Goal: Transaction & Acquisition: Subscribe to service/newsletter

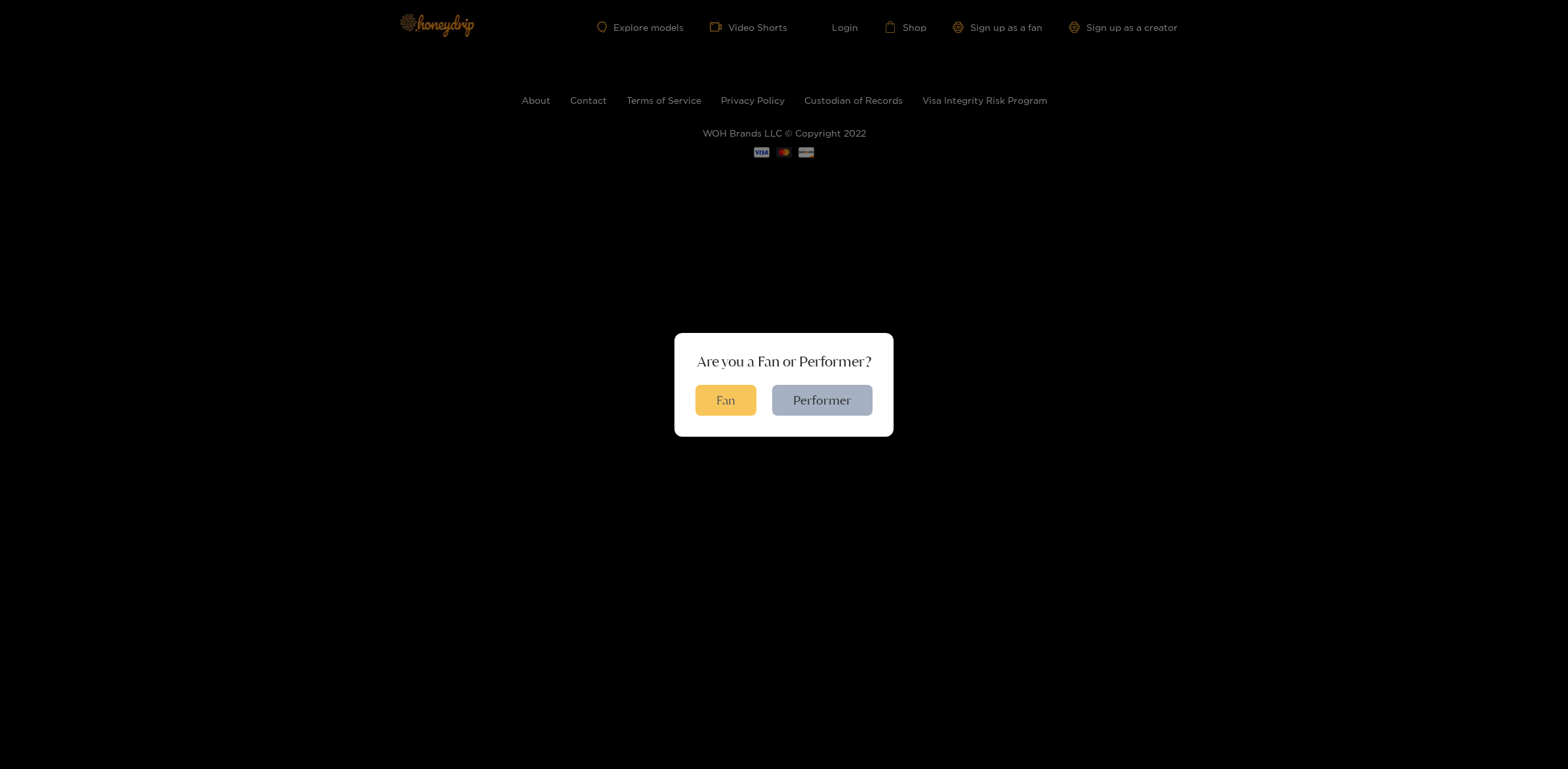
click at [725, 388] on button "Fan" at bounding box center [725, 400] width 61 height 31
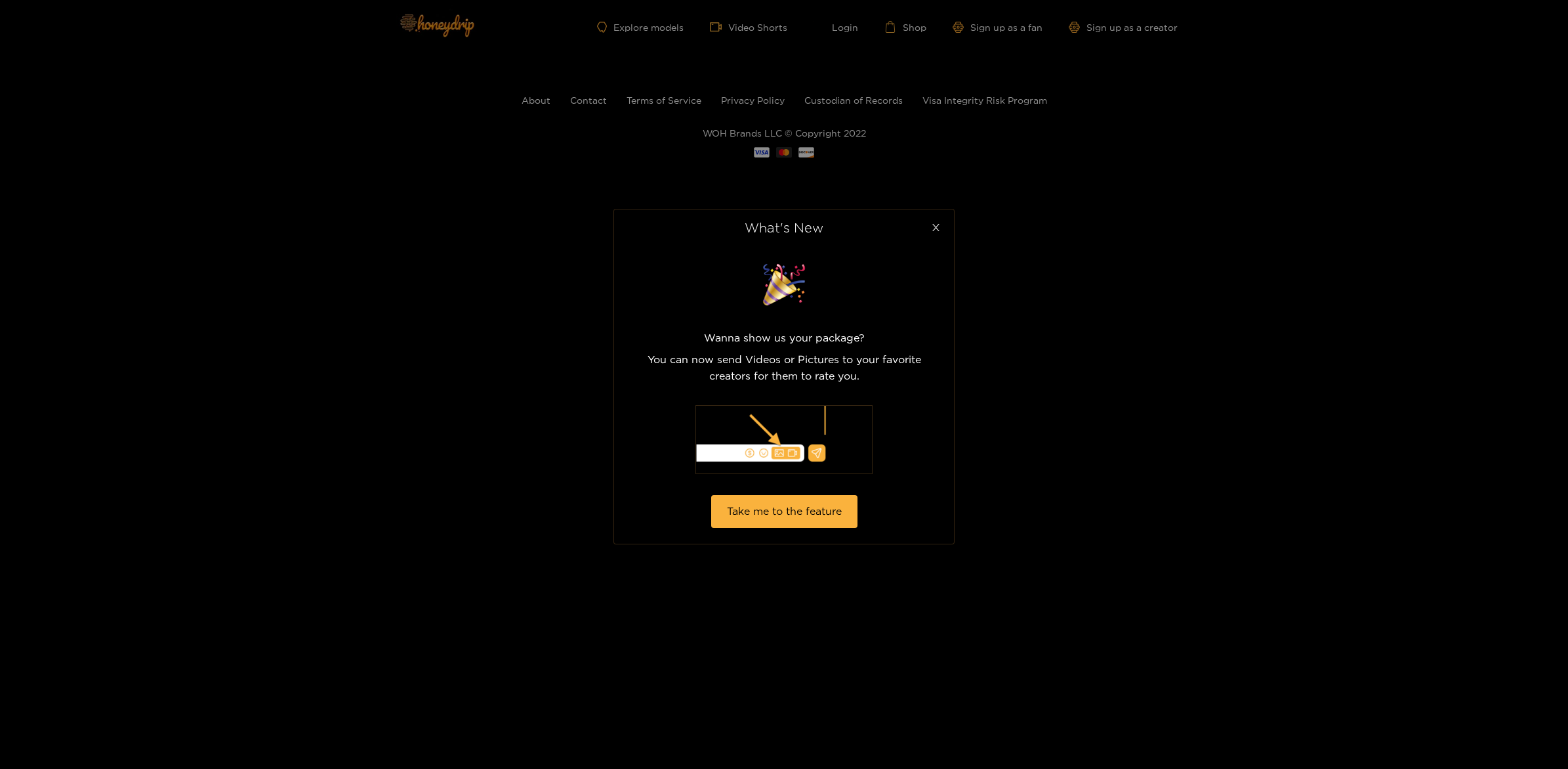
click at [935, 230] on icon "close" at bounding box center [935, 227] width 10 height 10
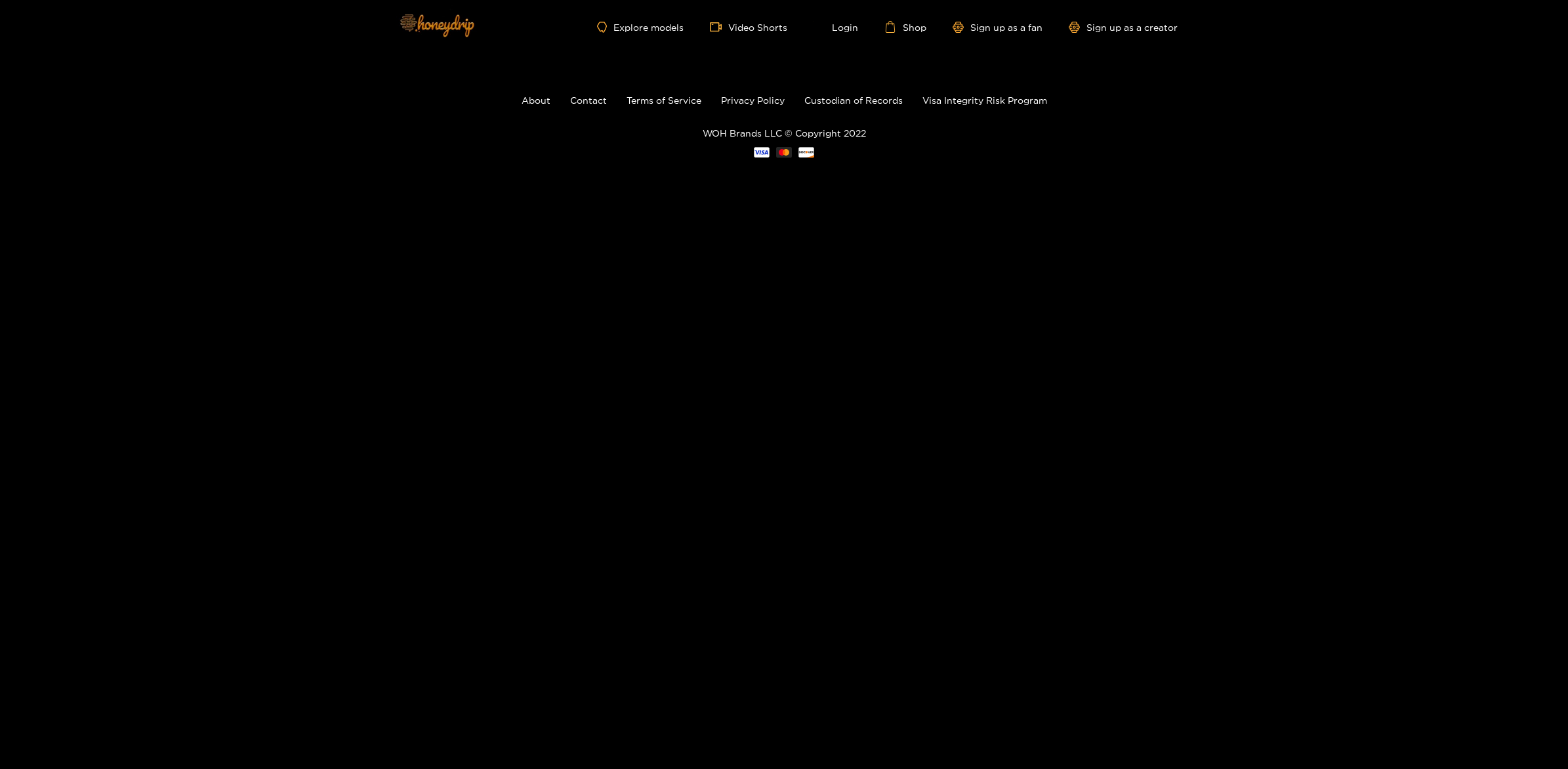
click at [465, 27] on img at bounding box center [436, 25] width 92 height 55
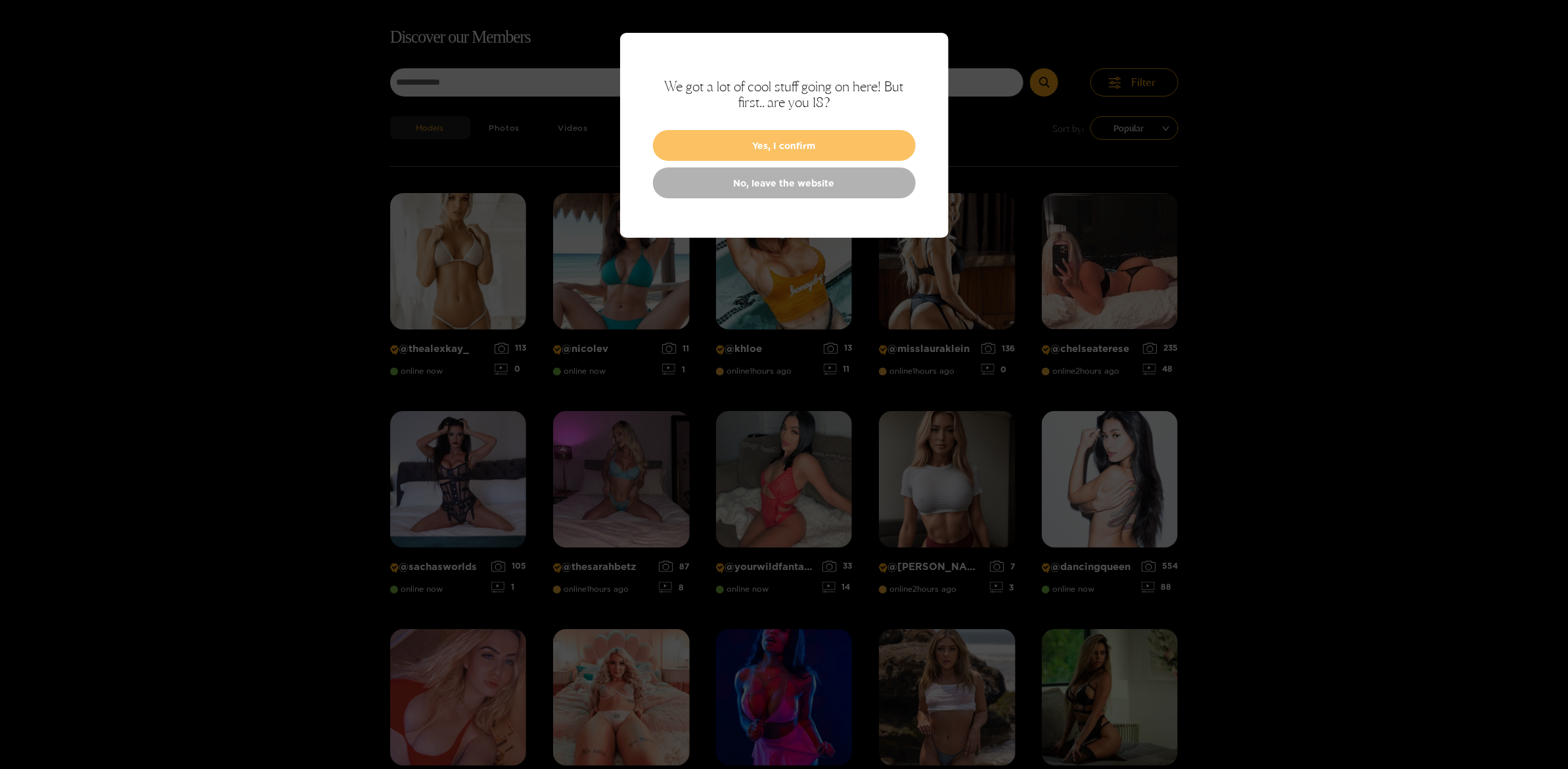
scroll to position [83, 0]
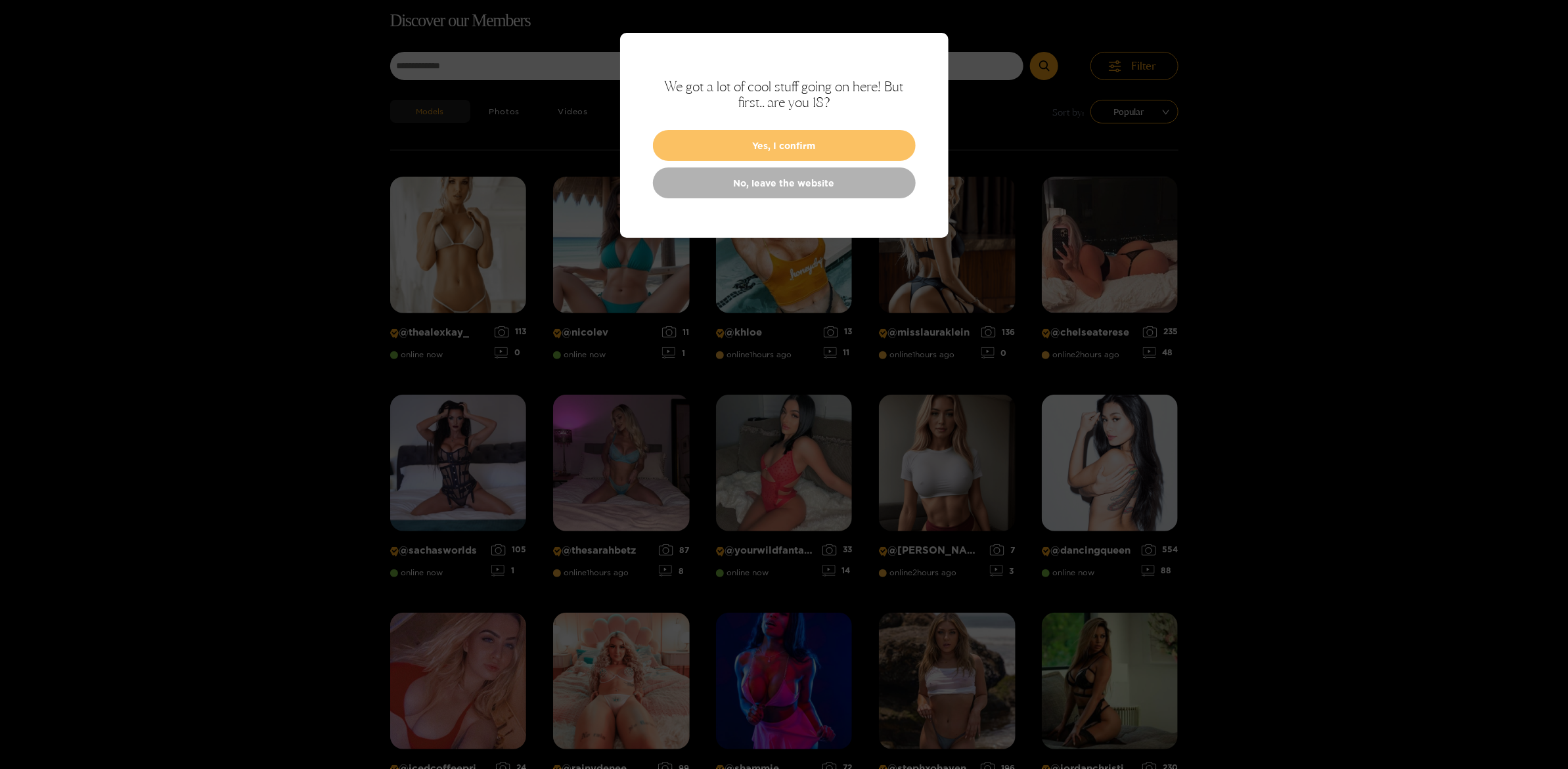
click at [782, 144] on button "Yes, I confirm" at bounding box center [784, 145] width 263 height 31
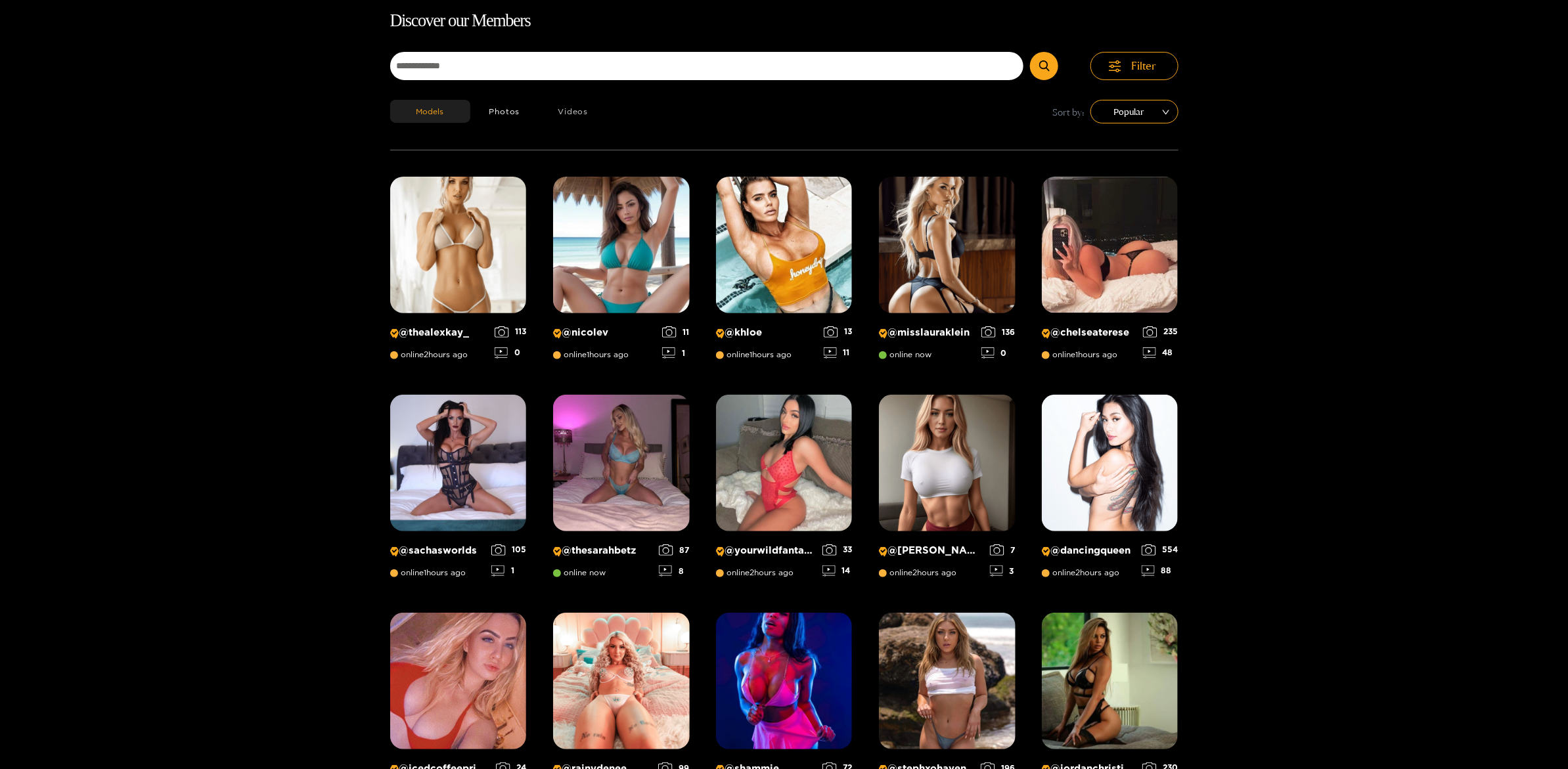
click at [573, 108] on button "Videos" at bounding box center [573, 111] width 68 height 23
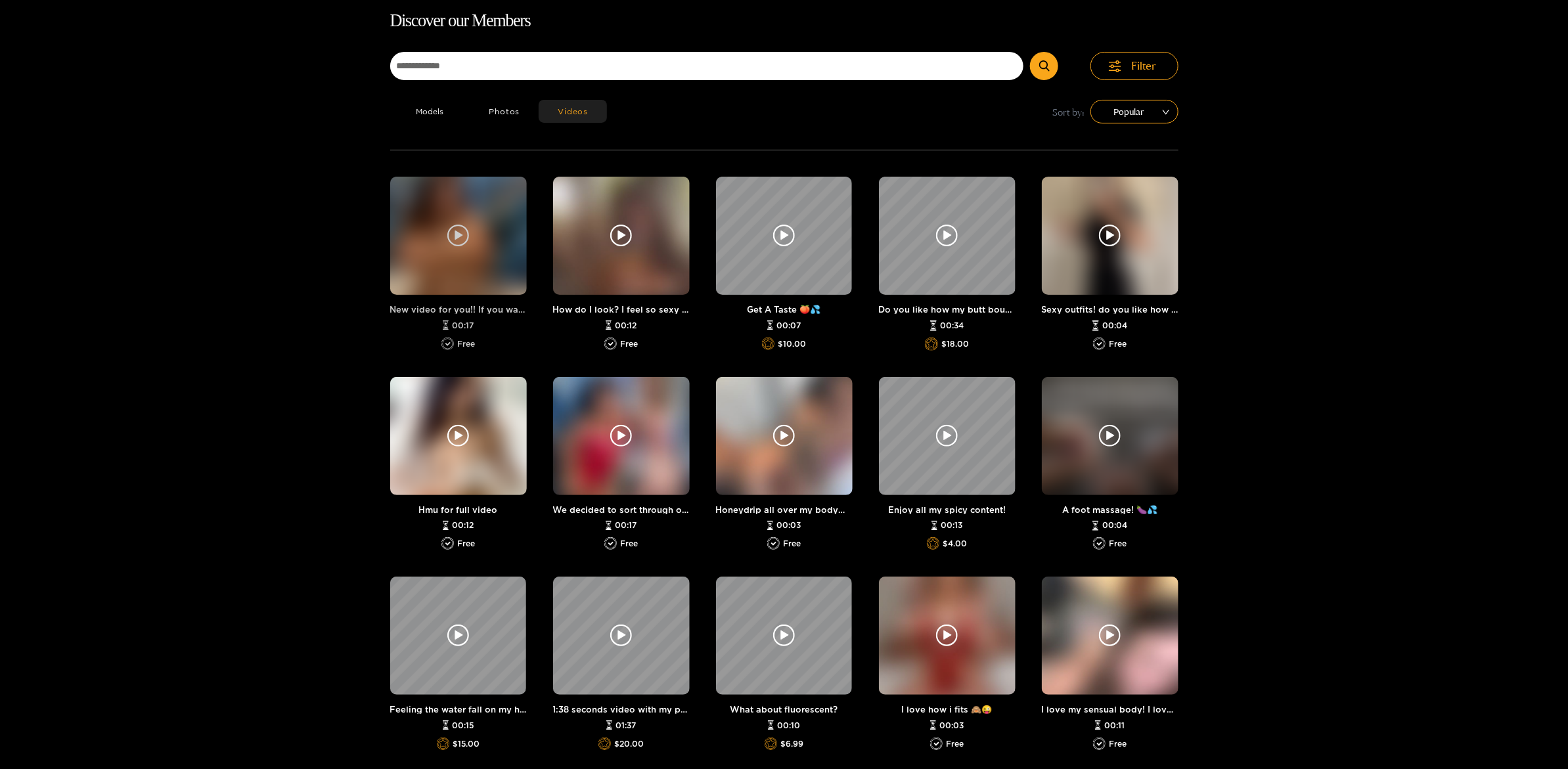
click at [477, 240] on div at bounding box center [458, 235] width 137 height 118
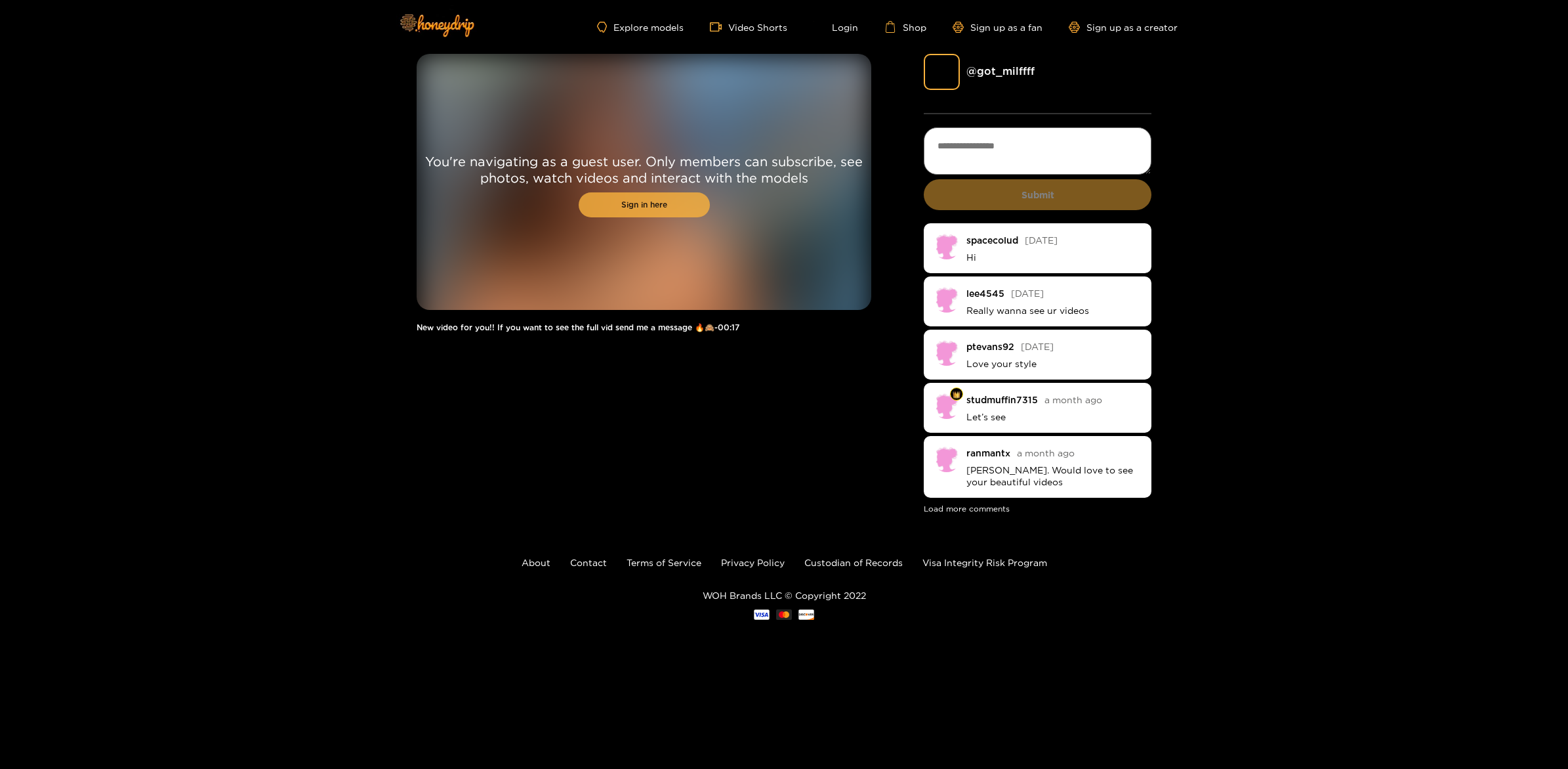
click at [660, 211] on link "Sign in here" at bounding box center [644, 205] width 131 height 25
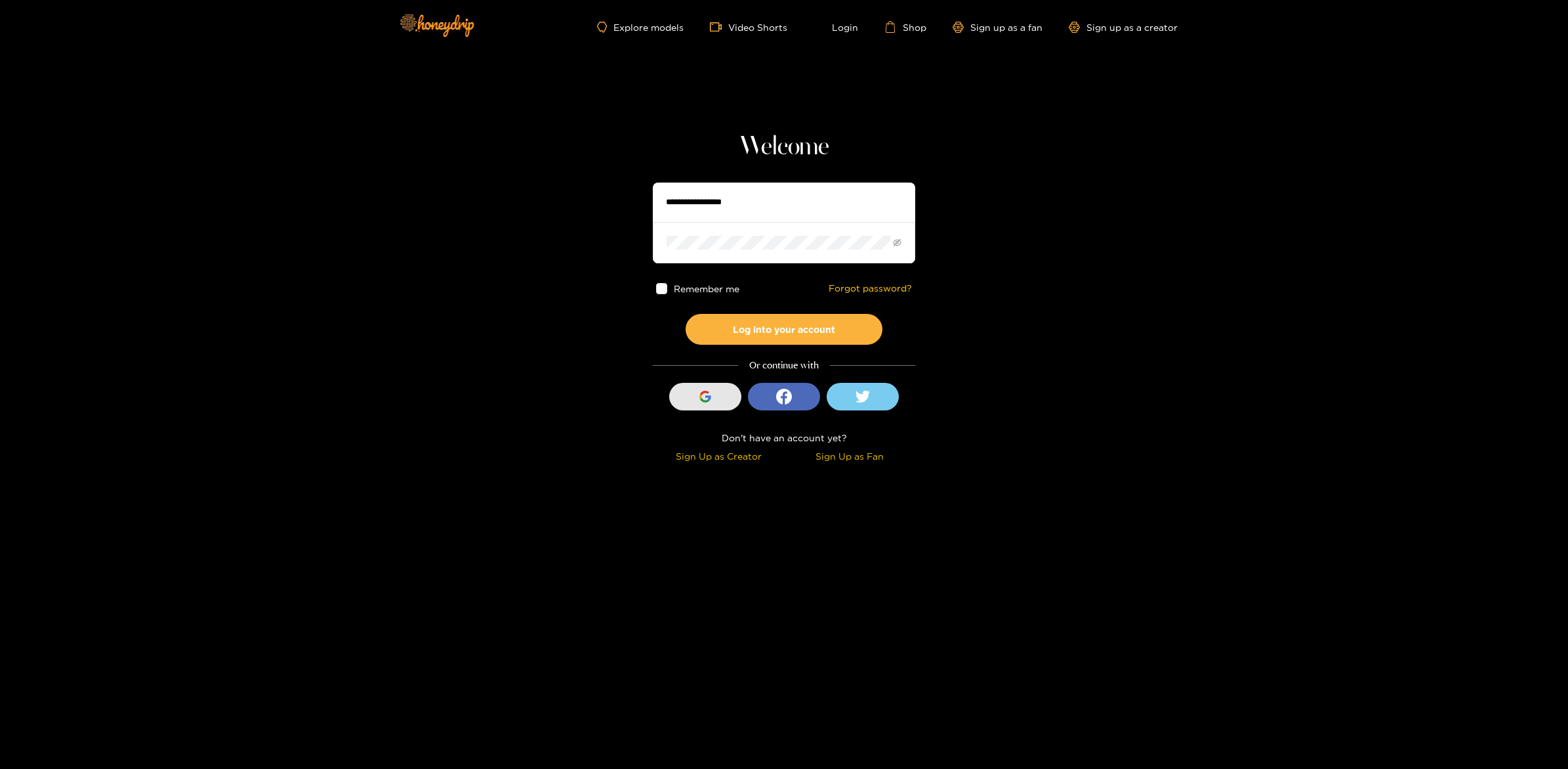
click at [711, 400] on div "button" at bounding box center [705, 396] width 25 height 25
click at [713, 391] on div "button" at bounding box center [705, 396] width 25 height 25
click at [754, 202] on input "text" at bounding box center [784, 202] width 263 height 39
click at [1076, 462] on section "Welcome Remember me Forgot password? Log into your account Or continue with Sig…" at bounding box center [784, 233] width 1568 height 467
click at [843, 461] on div "Sign Up as Fan" at bounding box center [849, 456] width 124 height 15
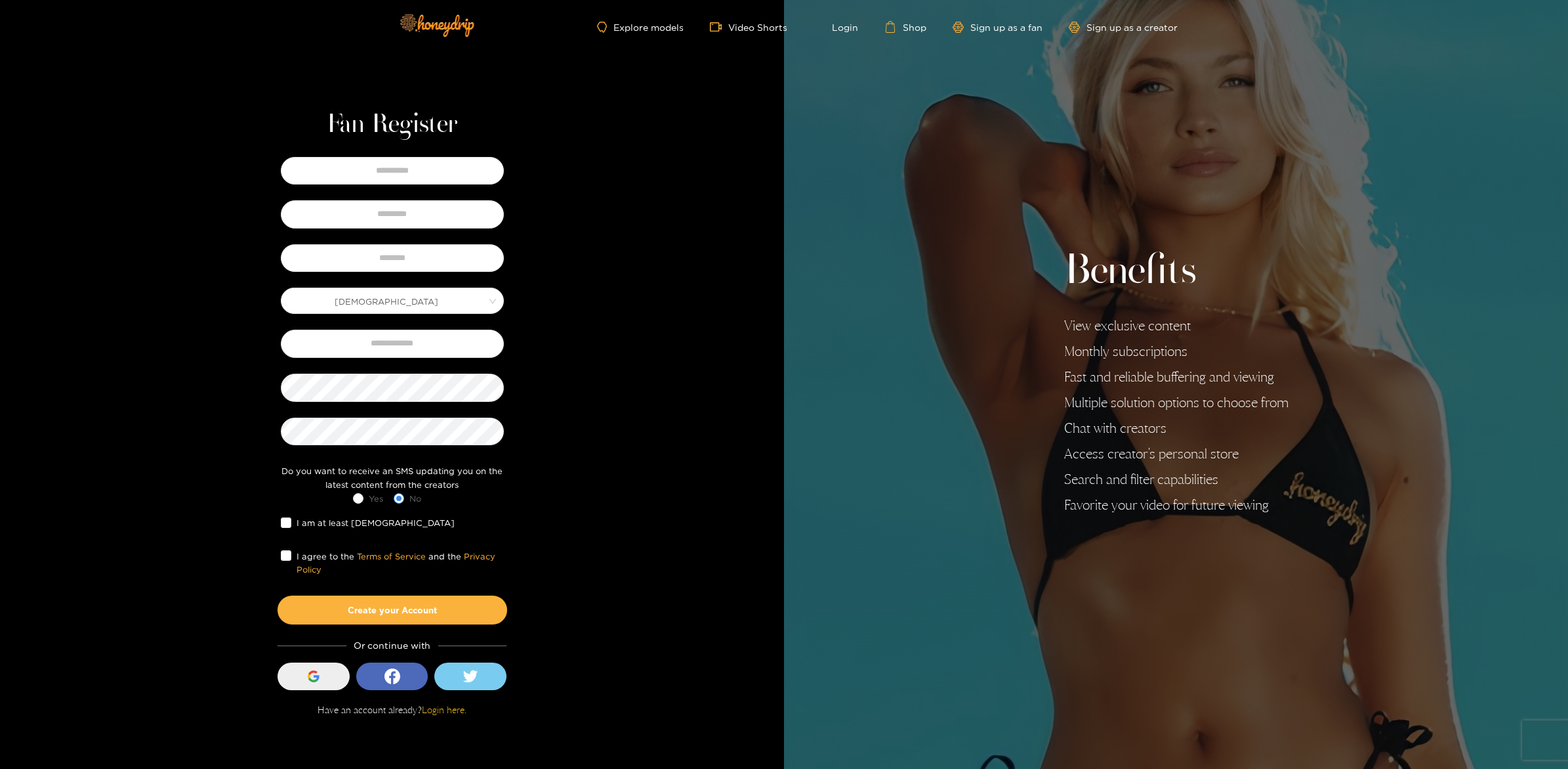
click at [311, 679] on icon "button" at bounding box center [313, 675] width 12 height 12
click at [305, 687] on div "button" at bounding box center [314, 676] width 25 height 25
click at [853, 29] on link "Login" at bounding box center [836, 26] width 45 height 12
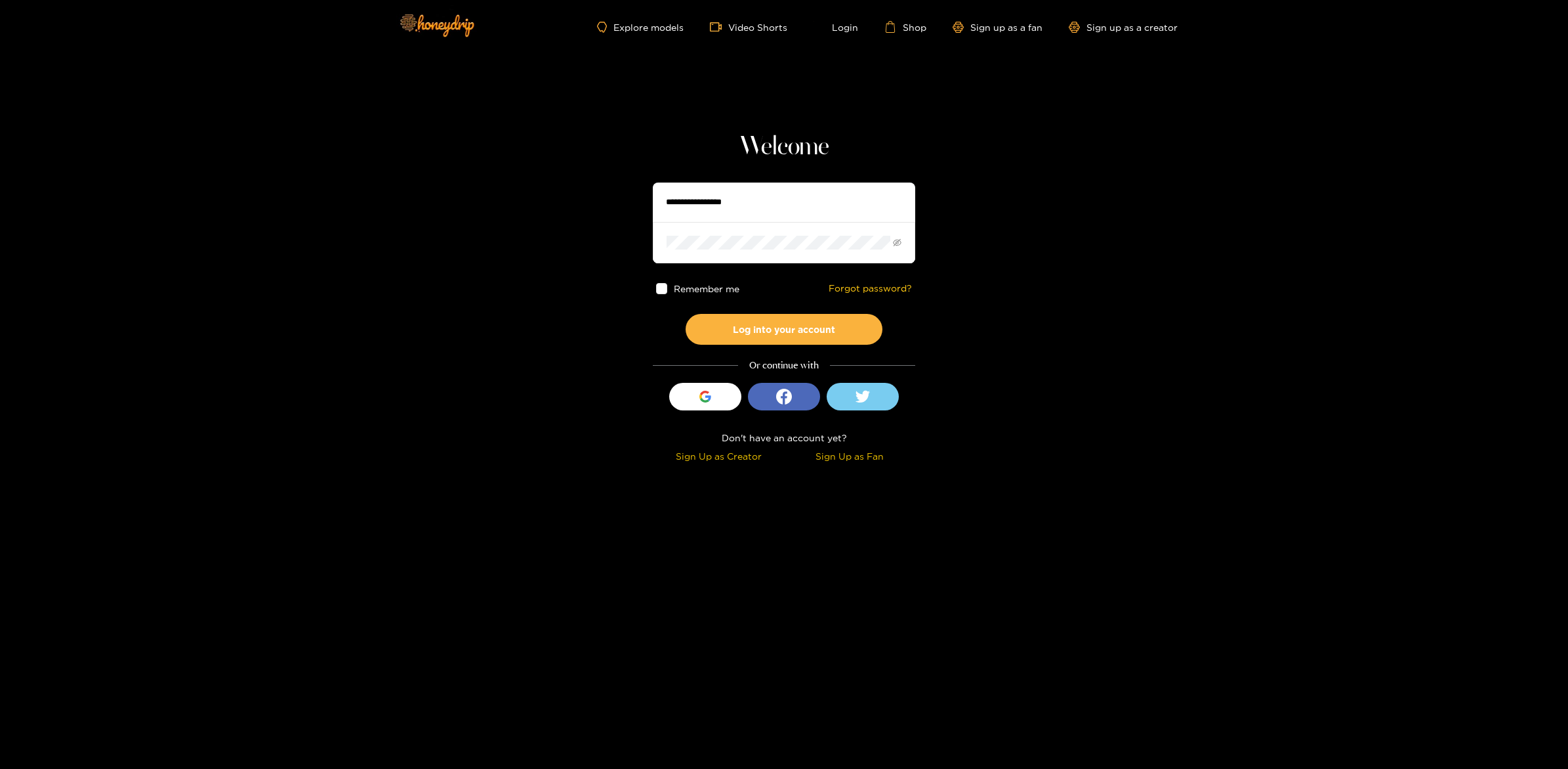
click at [828, 194] on input "text" at bounding box center [784, 202] width 263 height 39
click at [967, 216] on section "Welcome Remember me Forgot password? Log into your account Or continue with Sig…" at bounding box center [784, 233] width 1568 height 467
click at [471, 31] on img at bounding box center [436, 25] width 92 height 55
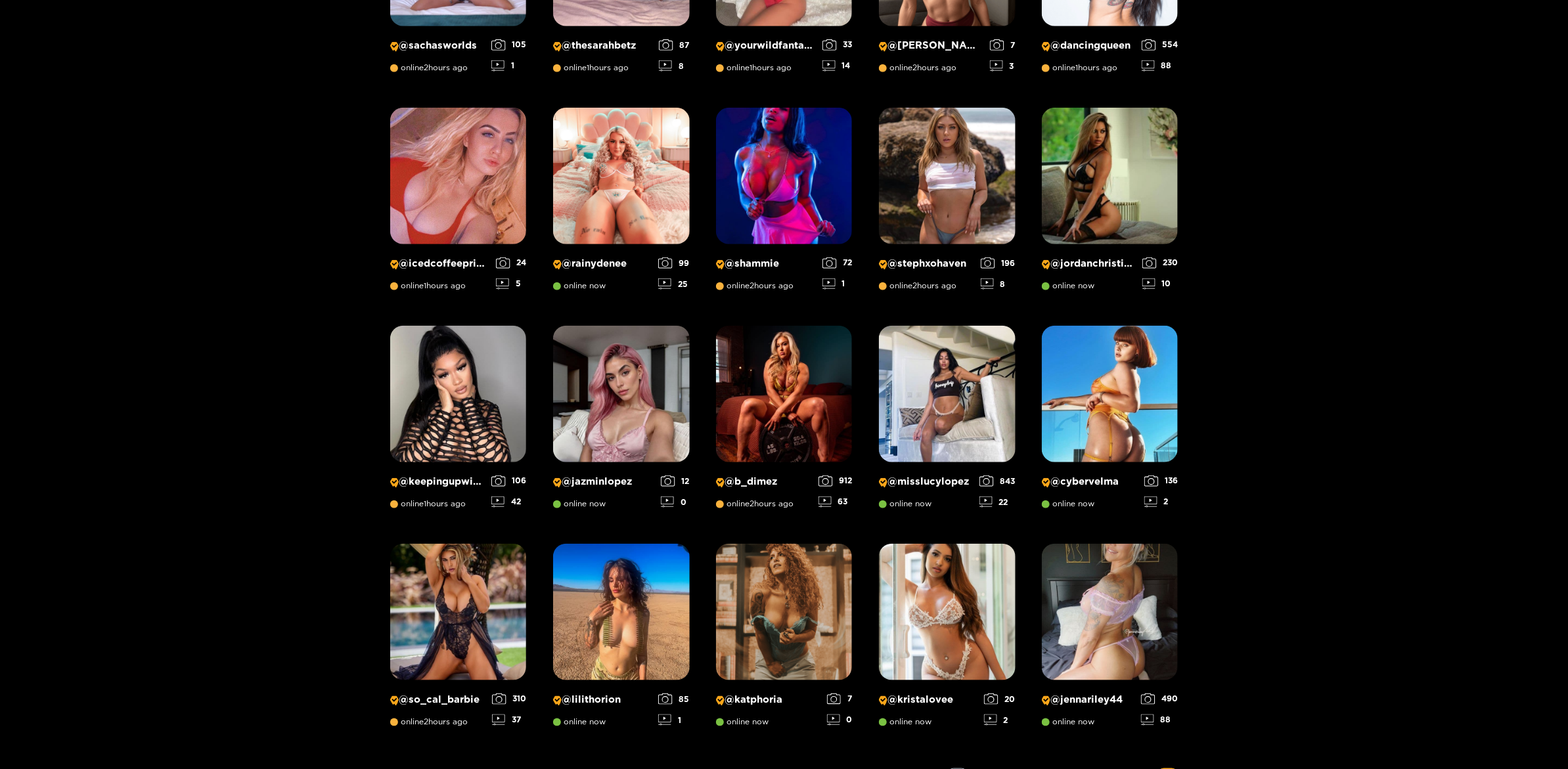
scroll to position [754, 0]
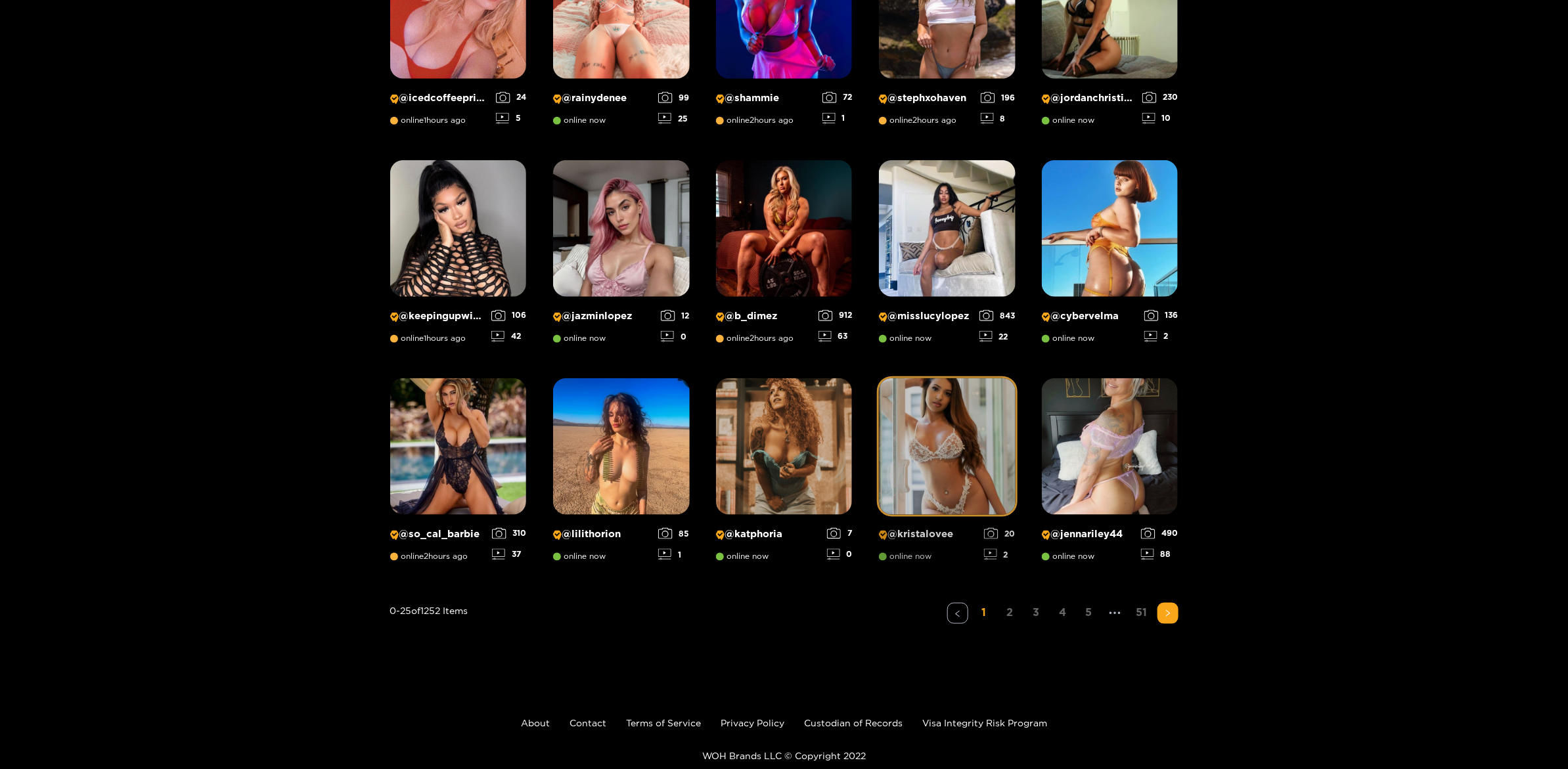
click at [930, 459] on img at bounding box center [947, 446] width 137 height 137
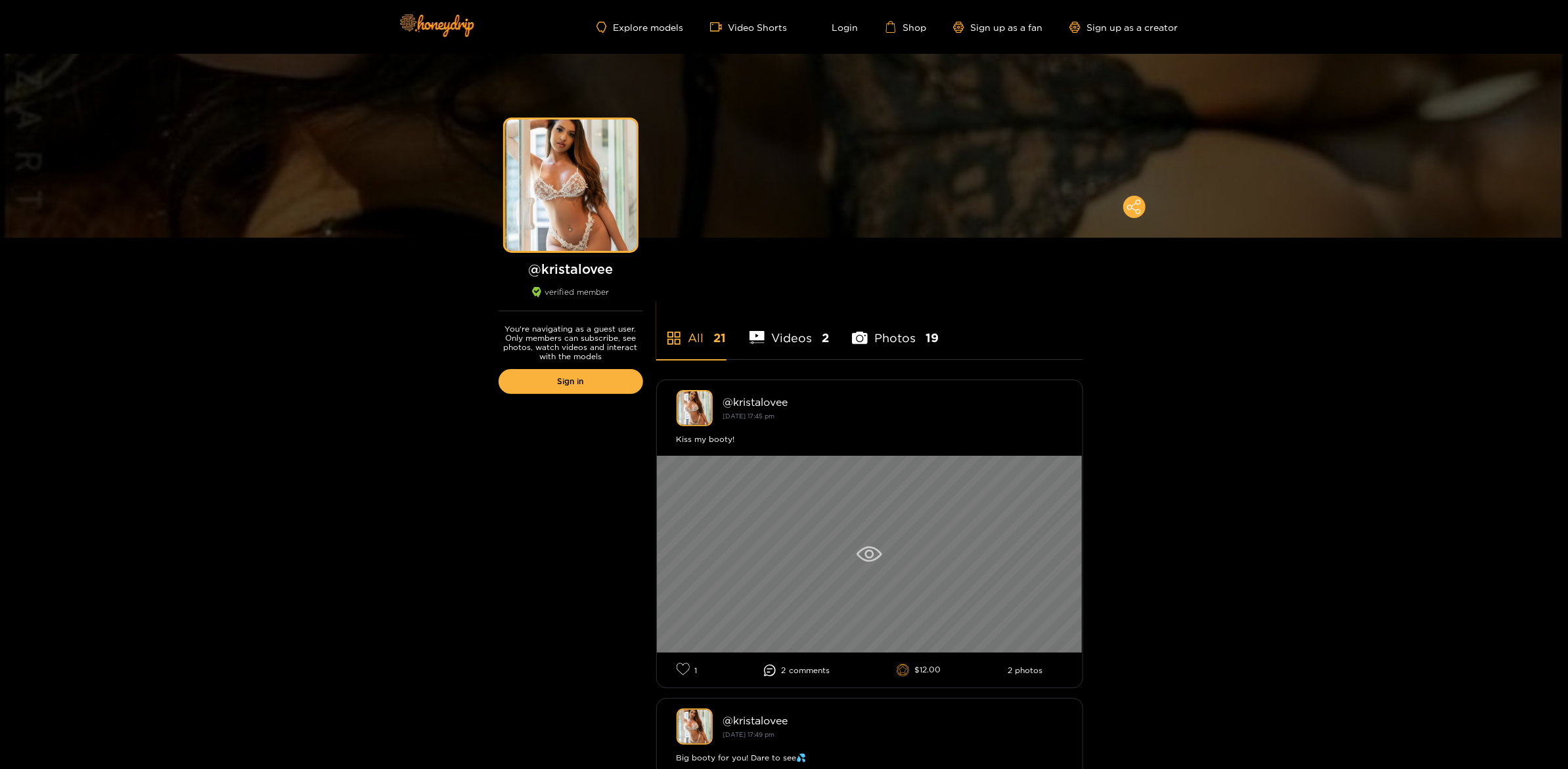
click at [863, 553] on icon at bounding box center [869, 554] width 26 height 15
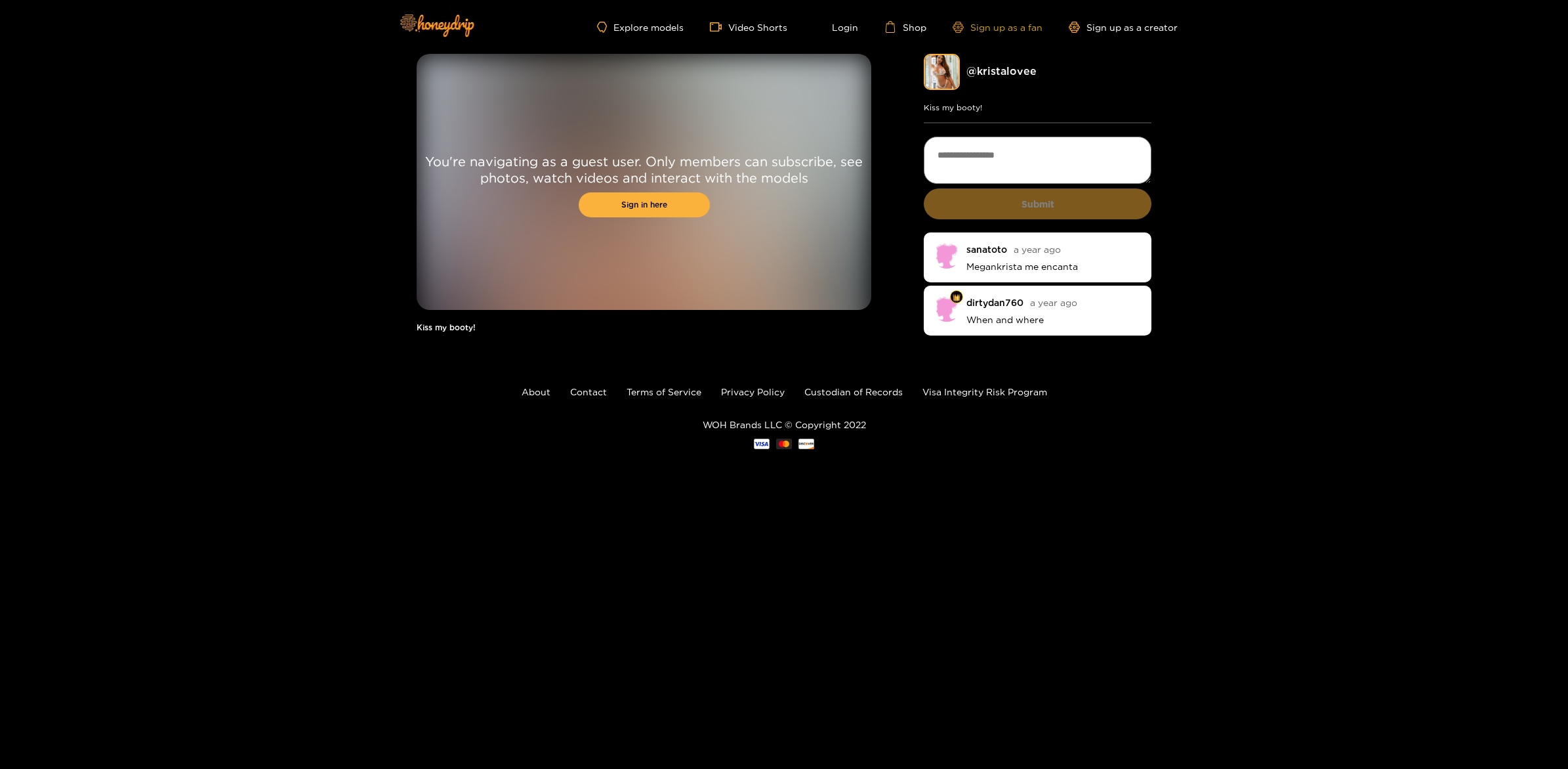
click at [1000, 30] on link "Sign up as a fan" at bounding box center [997, 27] width 90 height 11
